Goal: Information Seeking & Learning: Find specific fact

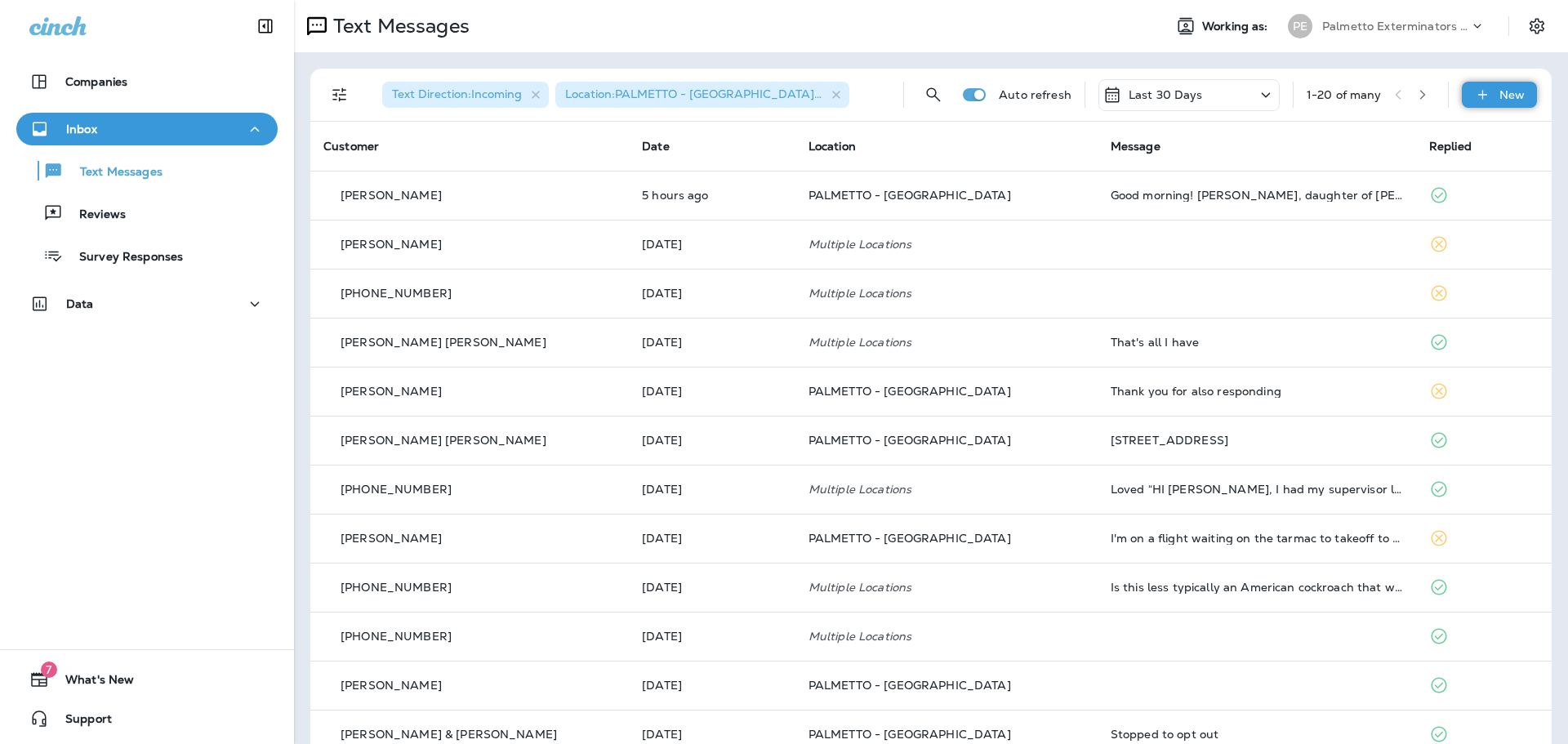
click at [1500, 90] on p "New" at bounding box center [1512, 95] width 25 height 13
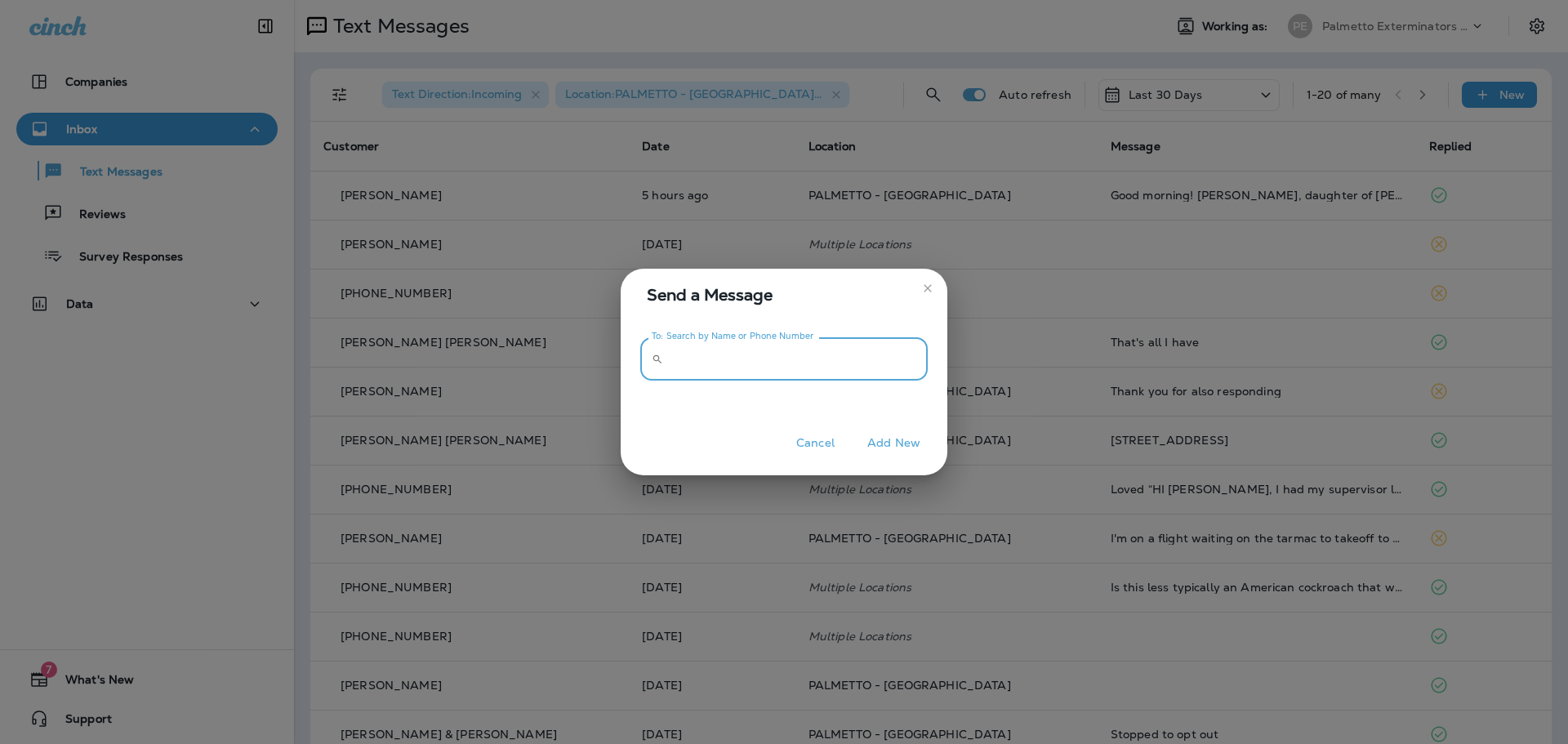
paste input "**********"
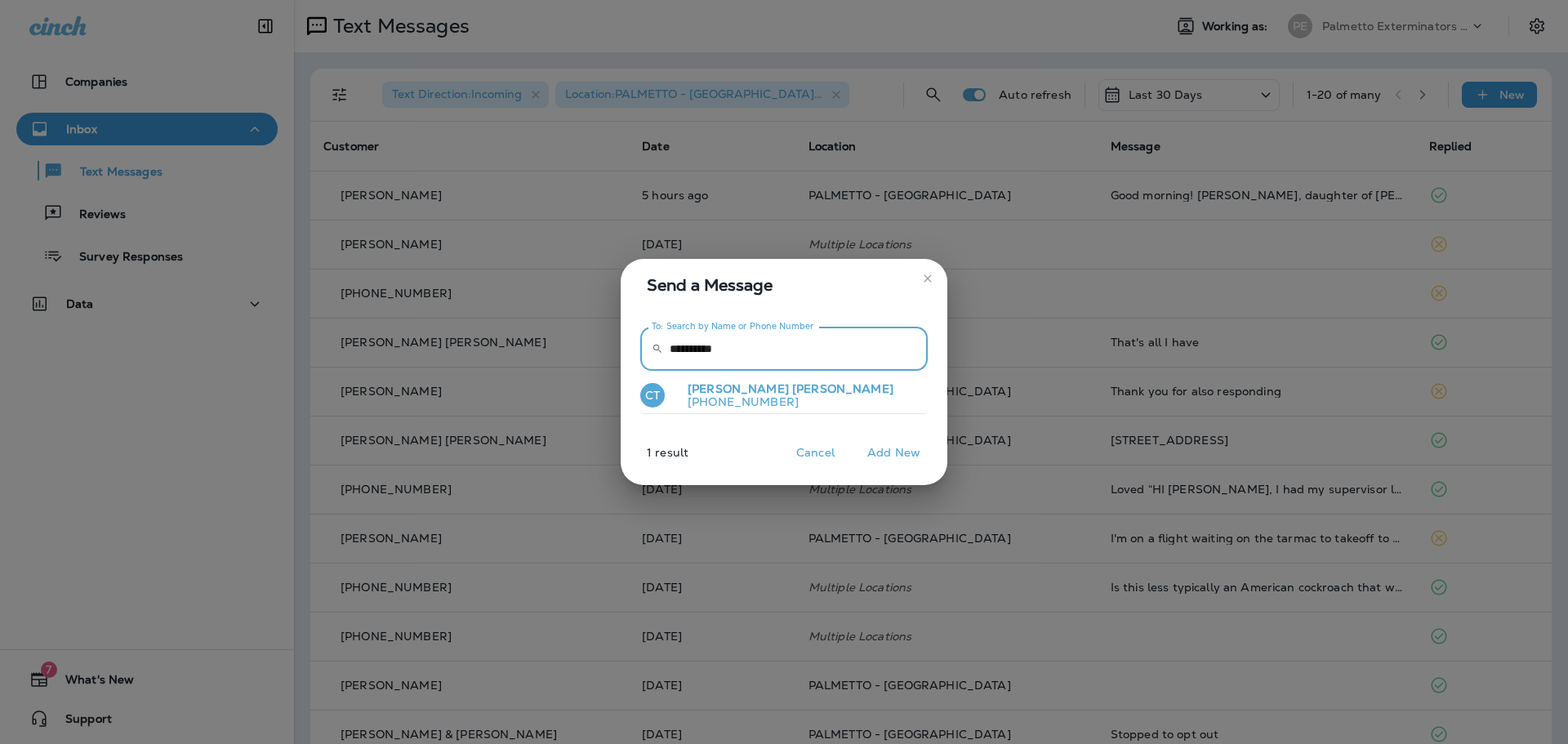
type input "**********"
click at [767, 401] on p "[PHONE_NUMBER]" at bounding box center [784, 402] width 219 height 13
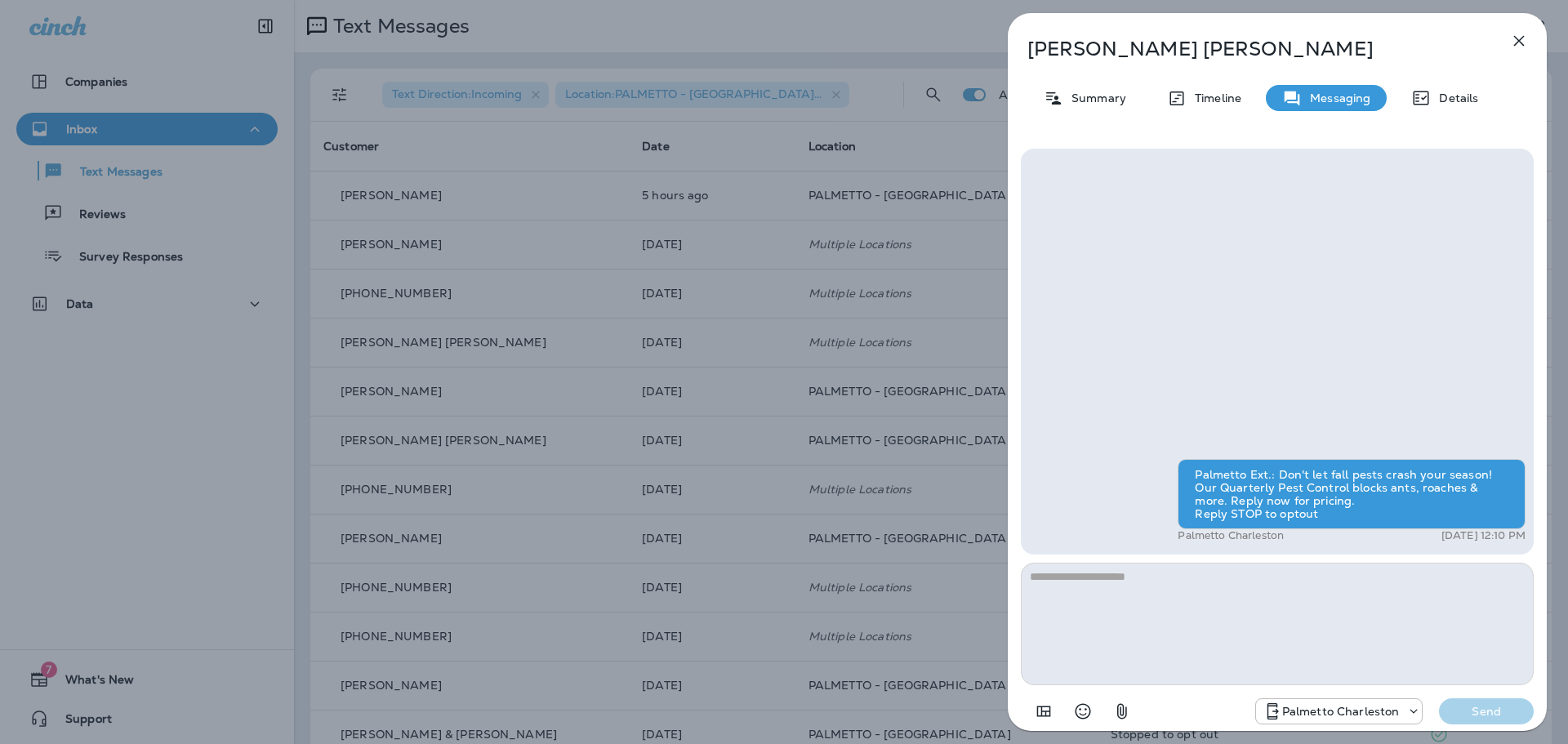
type textarea "**********"
drag, startPoint x: 1114, startPoint y: 578, endPoint x: 1019, endPoint y: 581, distance: 95.0
click at [1019, 581] on div "**********" at bounding box center [1277, 438] width 539 height 606
click at [1124, 712] on icon "button" at bounding box center [1121, 712] width 10 height 16
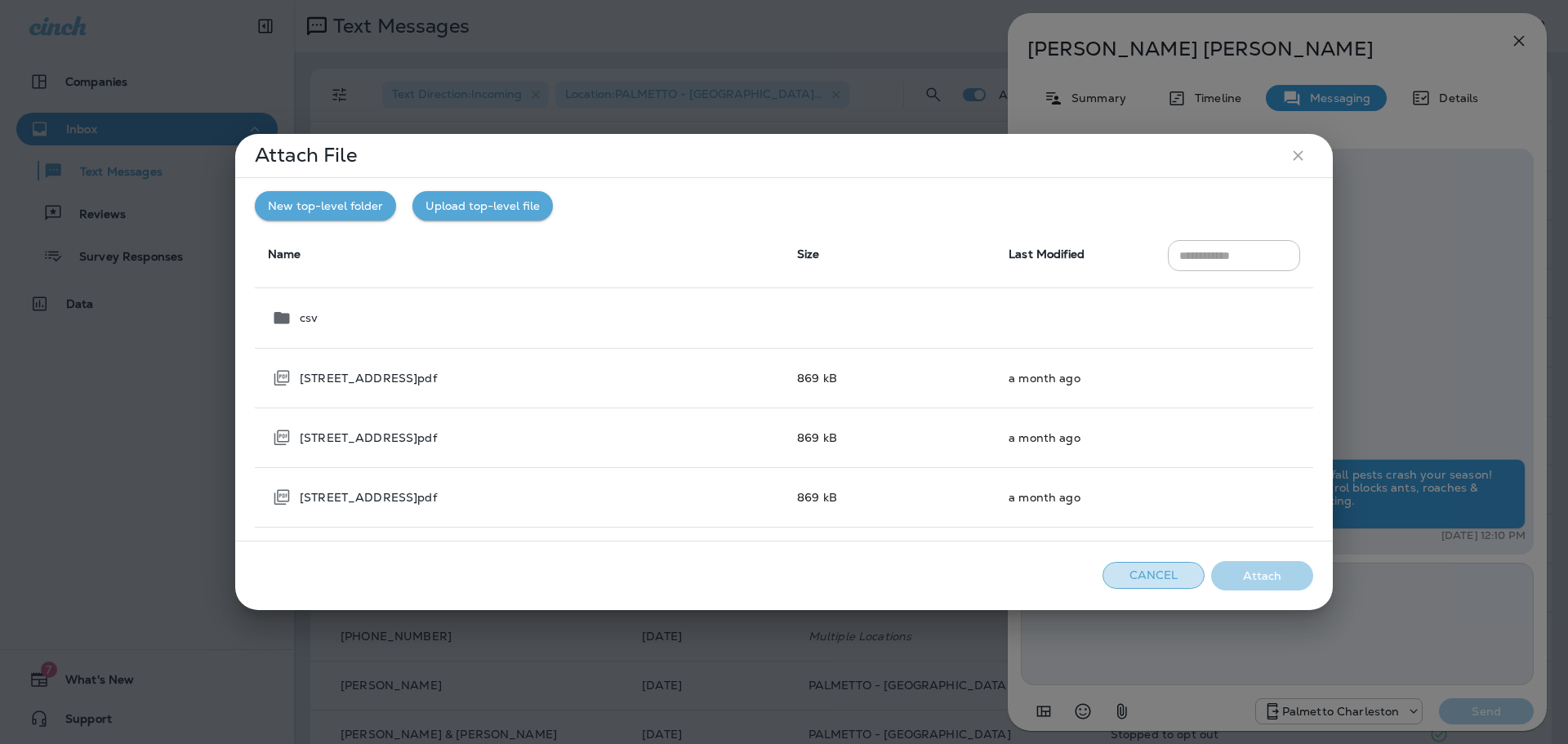
click at [1155, 578] on button "Cancel" at bounding box center [1154, 575] width 102 height 27
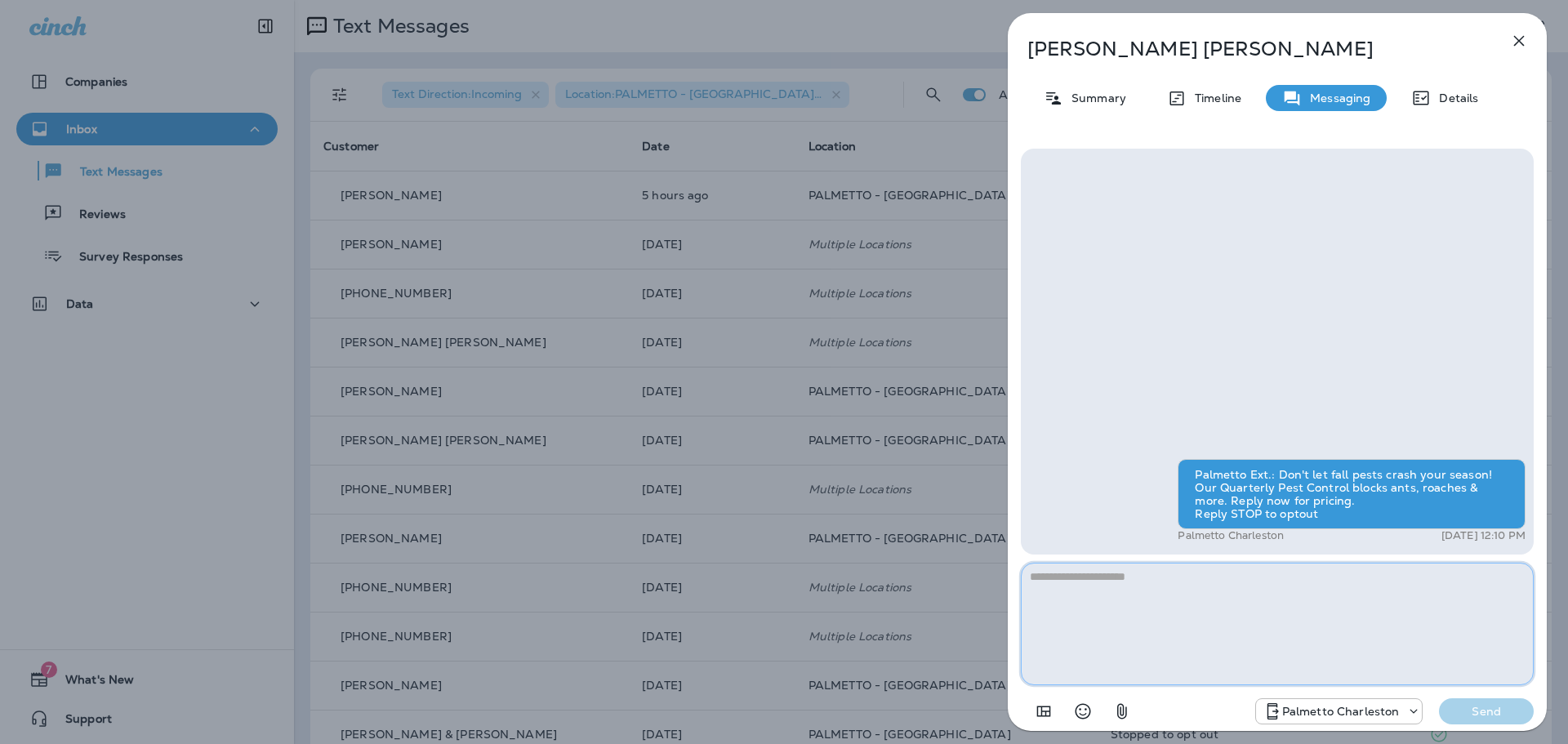
click at [1100, 582] on textarea at bounding box center [1277, 624] width 513 height 123
click at [1143, 580] on textarea at bounding box center [1277, 624] width 513 height 123
click at [1127, 716] on icon "button" at bounding box center [1121, 711] width 19 height 19
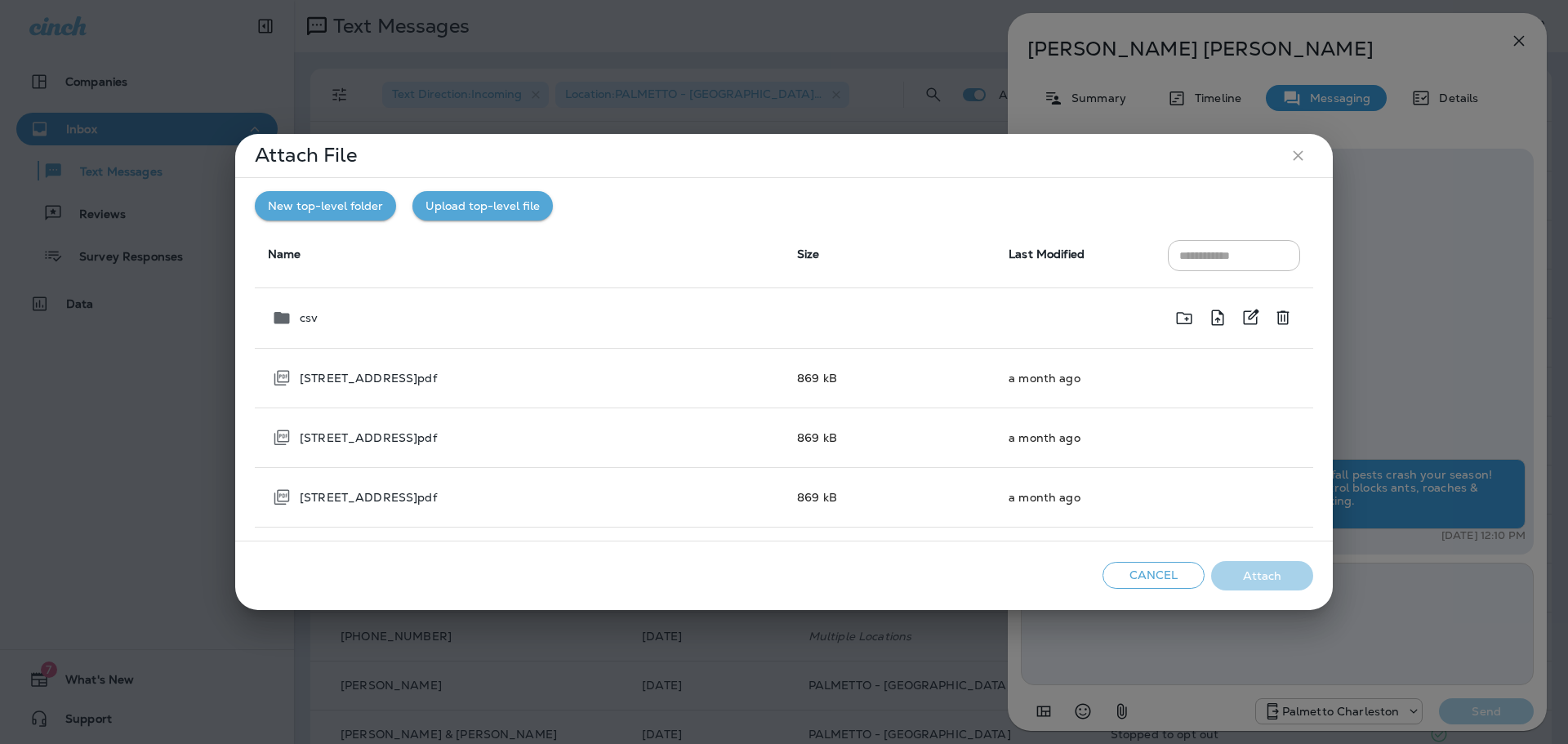
click at [307, 315] on p "csv" at bounding box center [308, 318] width 18 height 13
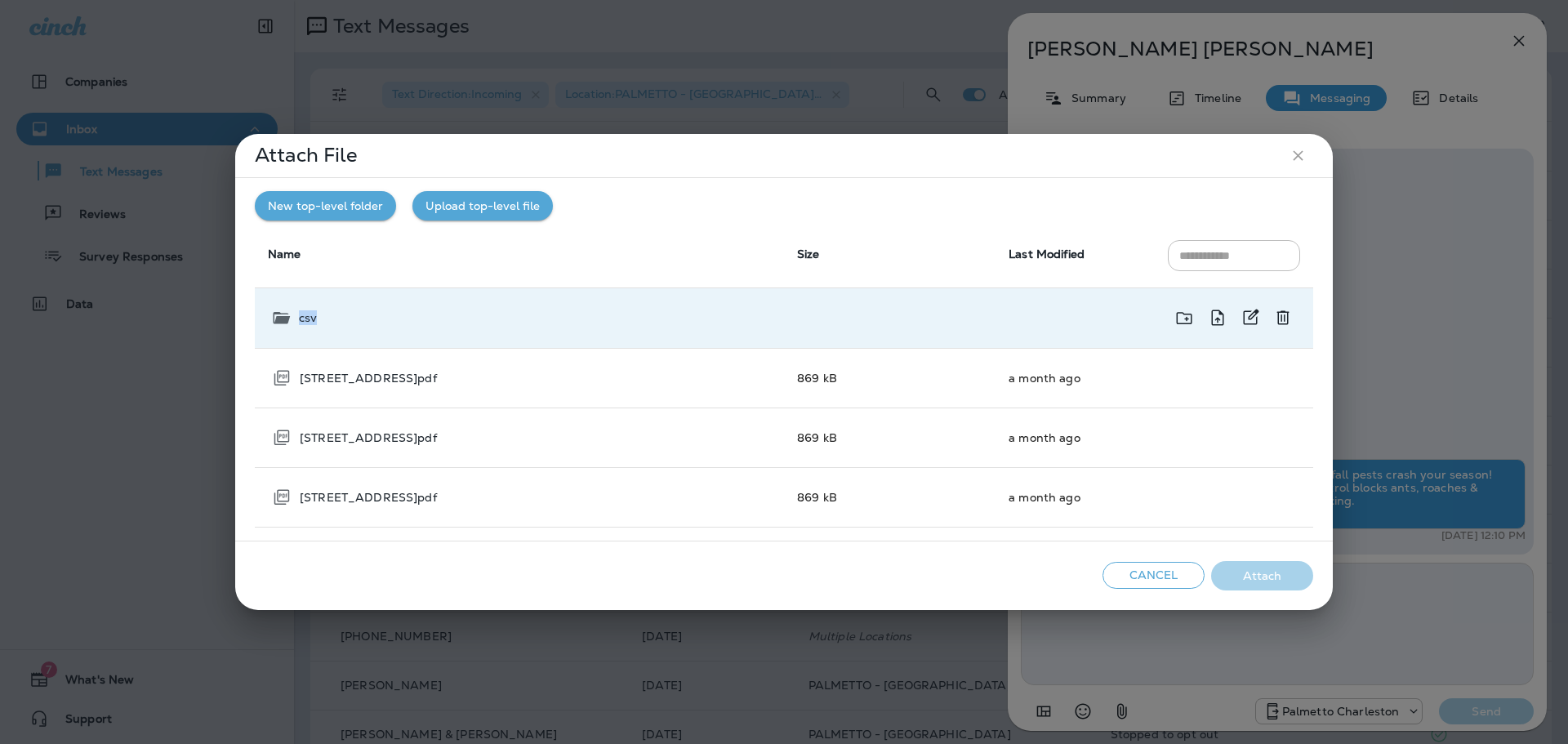
click at [307, 315] on p "csv" at bounding box center [307, 318] width 18 height 13
click at [283, 316] on icon at bounding box center [281, 318] width 16 height 12
click at [283, 316] on icon at bounding box center [281, 318] width 19 height 19
click at [1200, 258] on input "text" at bounding box center [1233, 255] width 132 height 30
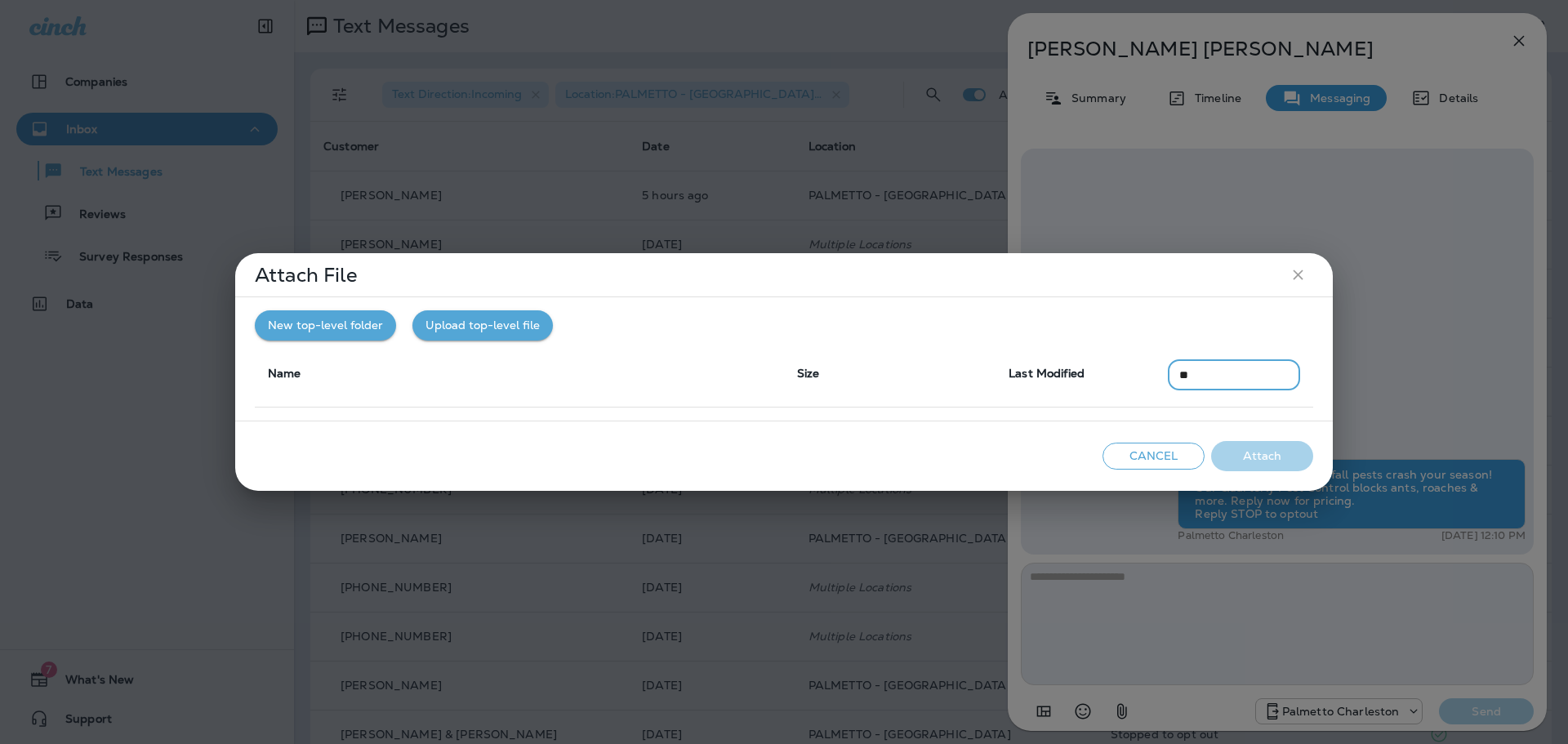
type input "*"
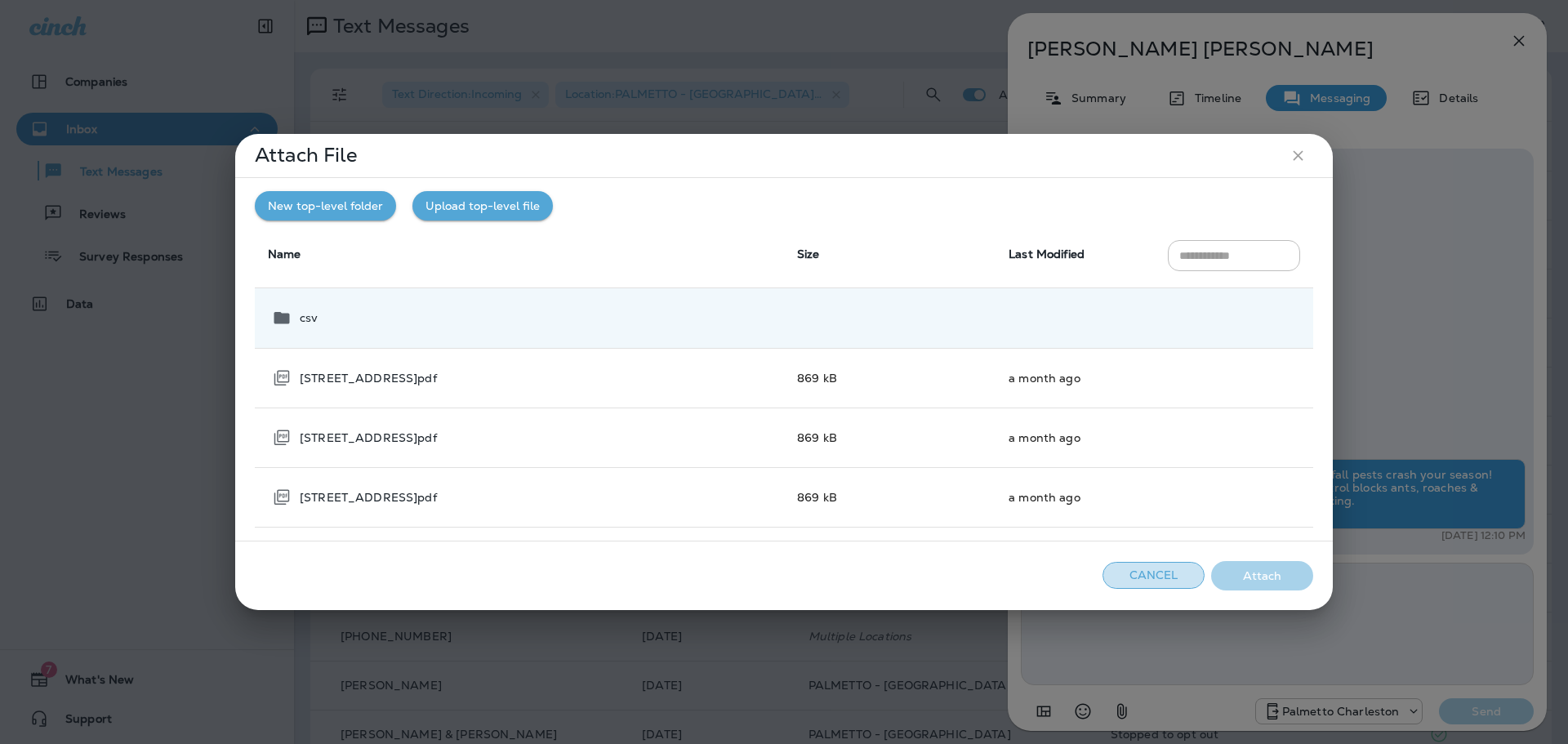
click at [1154, 573] on button "Cancel" at bounding box center [1154, 575] width 102 height 27
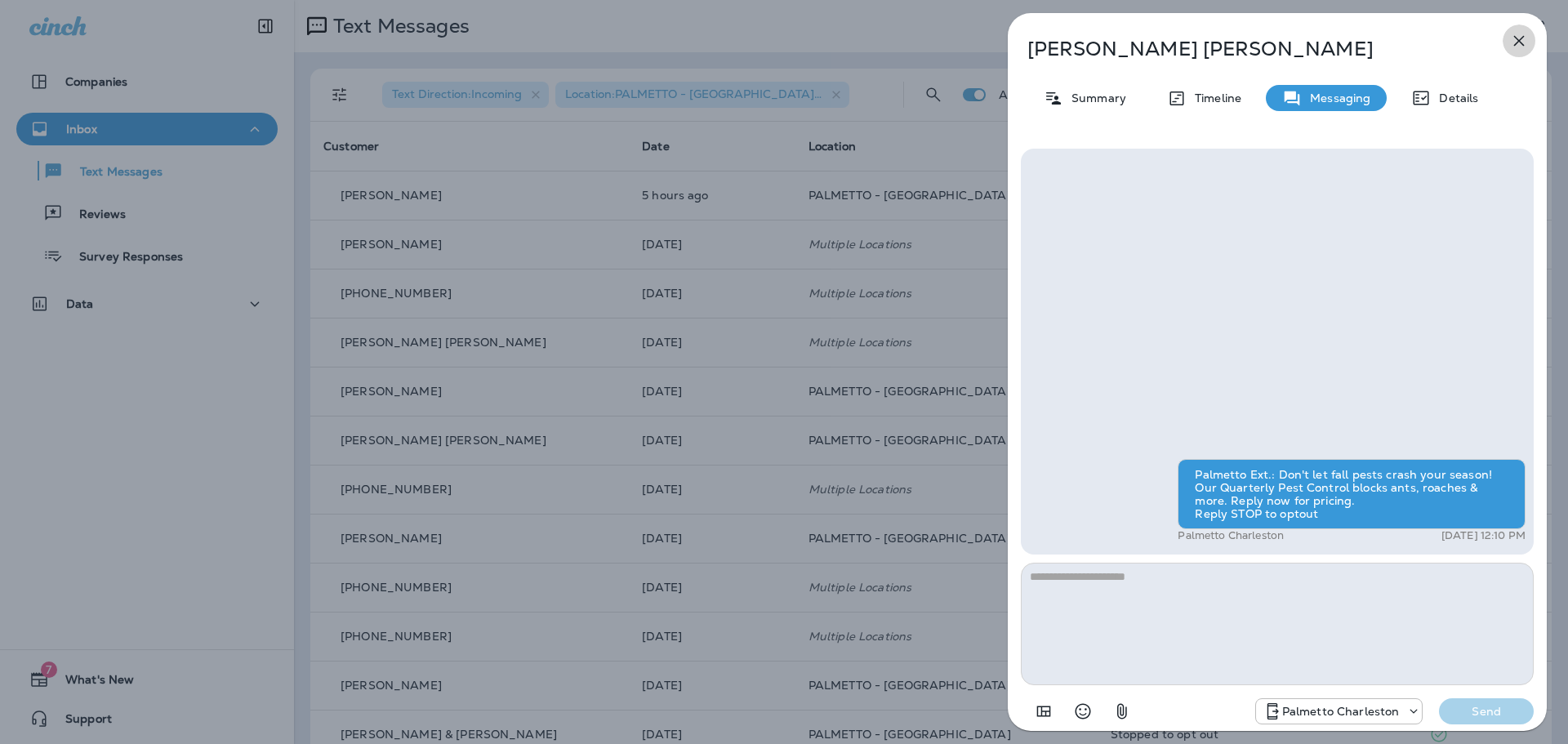
click at [1518, 41] on icon "button" at bounding box center [1520, 42] width 11 height 11
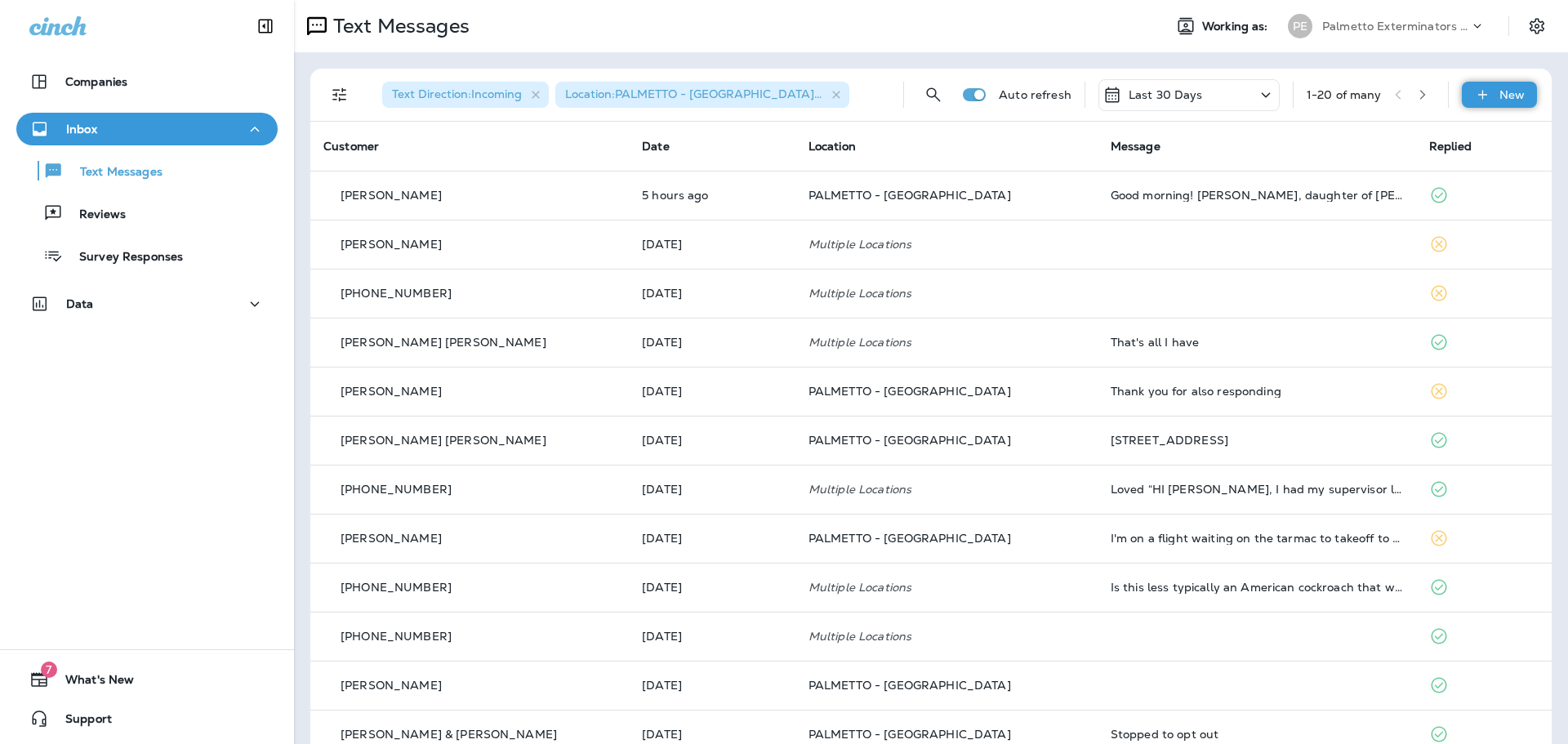
click at [1474, 98] on icon at bounding box center [1482, 95] width 18 height 17
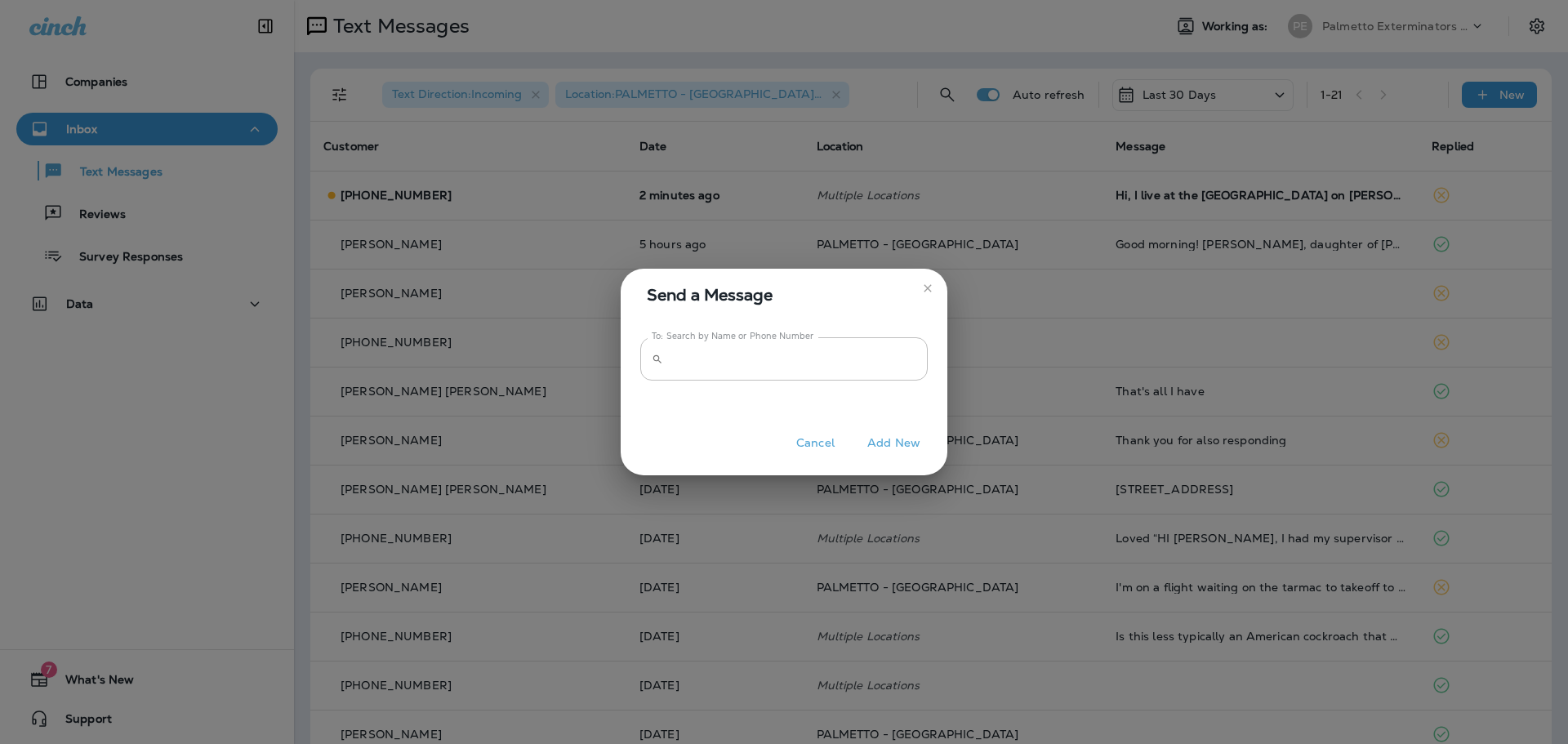
click at [925, 285] on icon "close" at bounding box center [928, 289] width 7 height 7
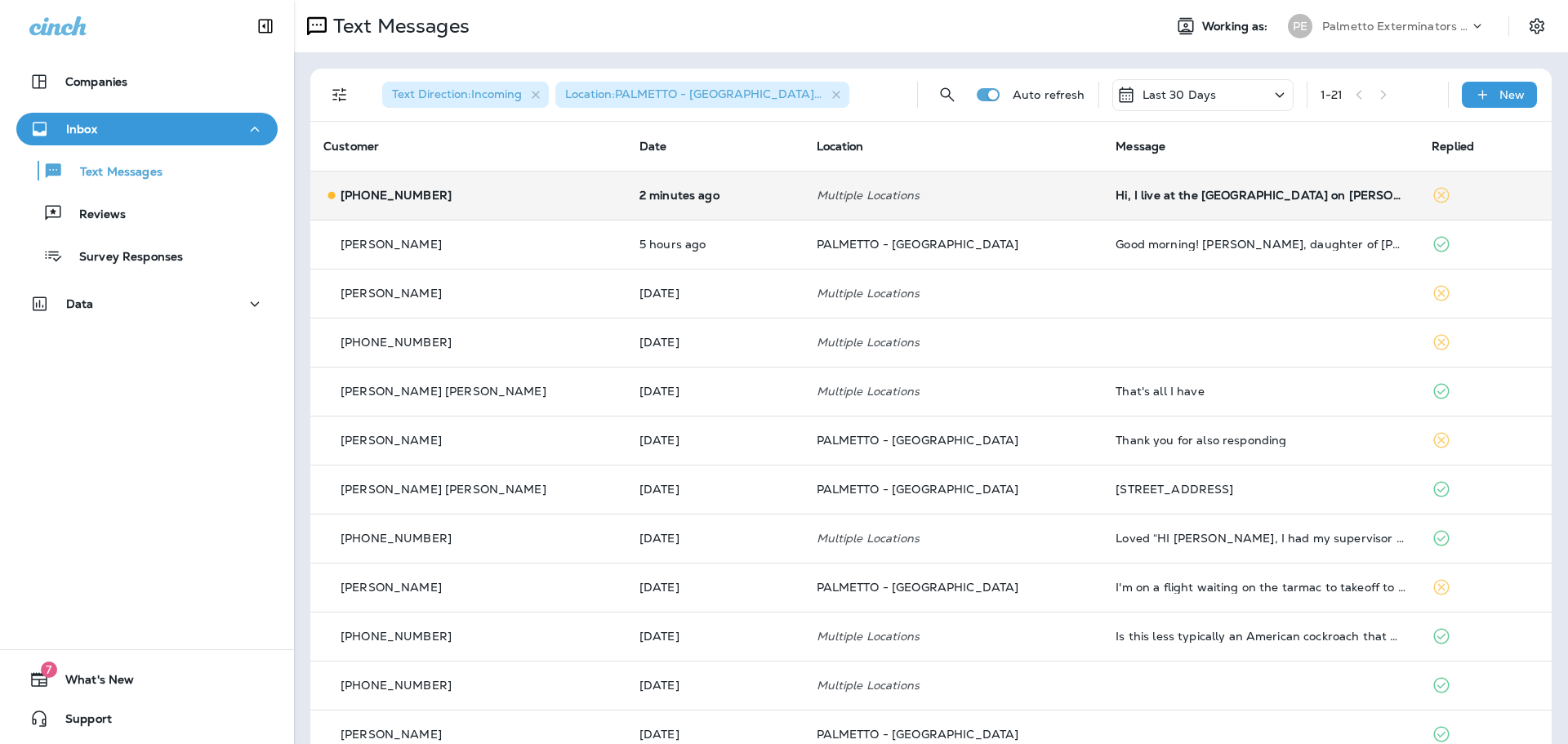
click at [1007, 203] on td "Multiple Locations" at bounding box center [953, 195] width 300 height 49
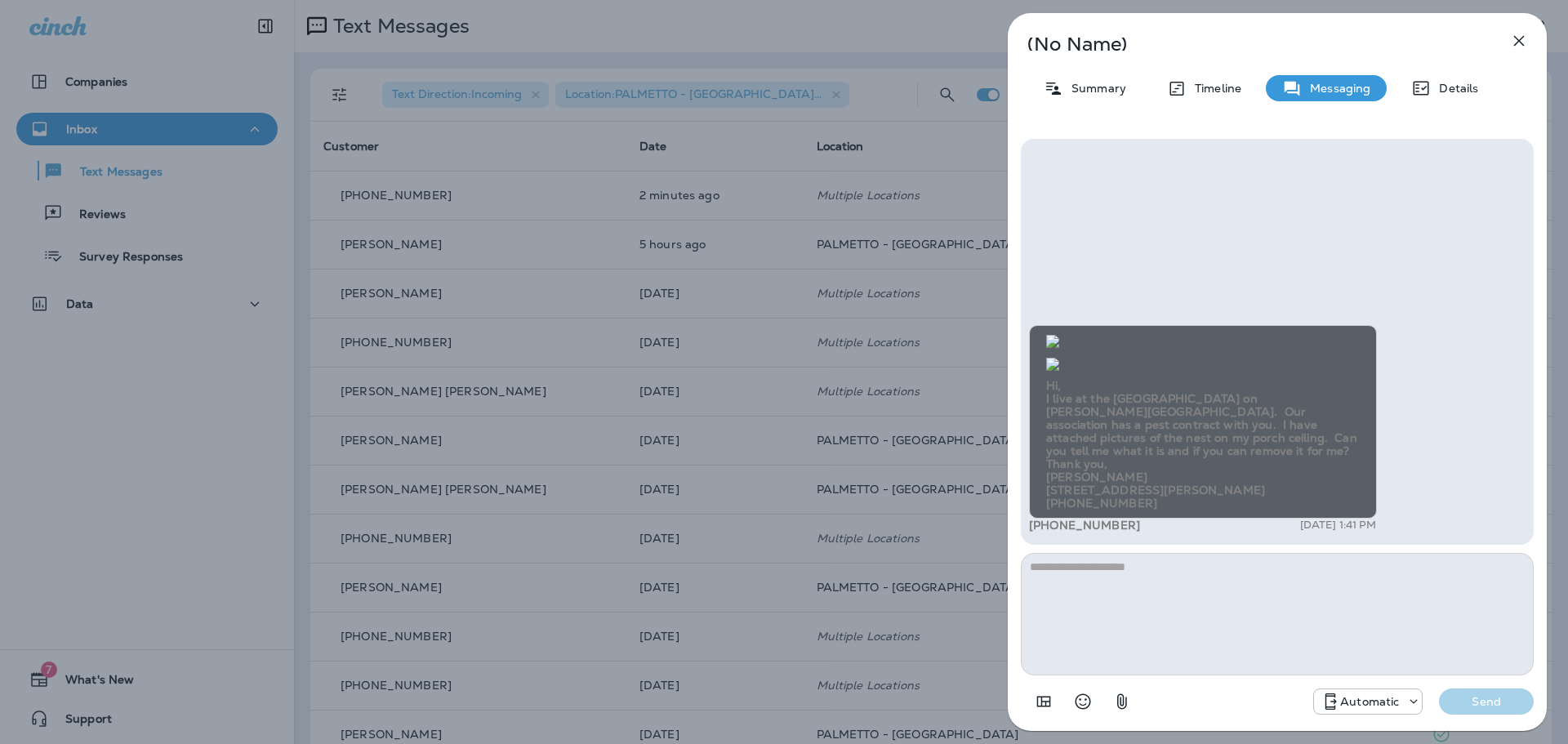
scroll to position [-620, 0]
click at [1059, 348] on img at bounding box center [1052, 342] width 13 height 13
click at [1517, 41] on icon "button" at bounding box center [1518, 41] width 19 height 19
